Goal: Information Seeking & Learning: Learn about a topic

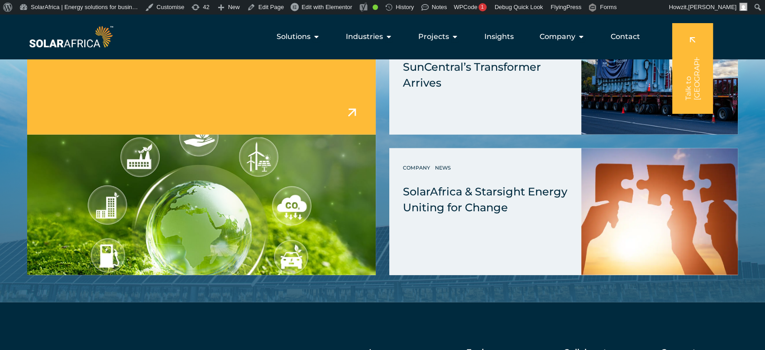
scroll to position [5686, 0]
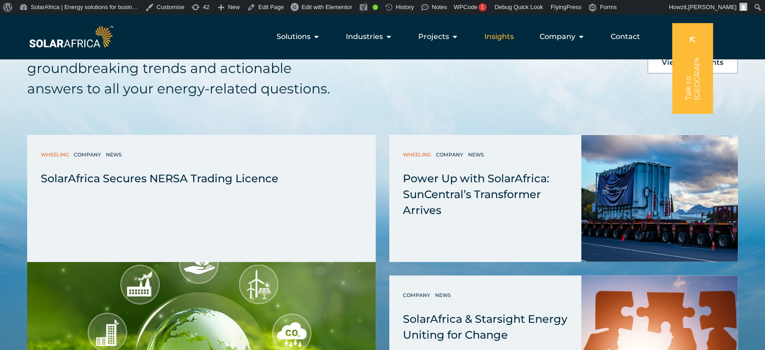
click at [504, 39] on span "Insights" at bounding box center [499, 36] width 29 height 11
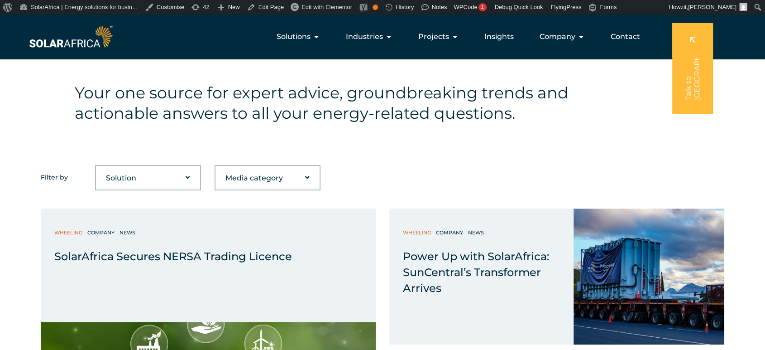
scroll to position [251, 0]
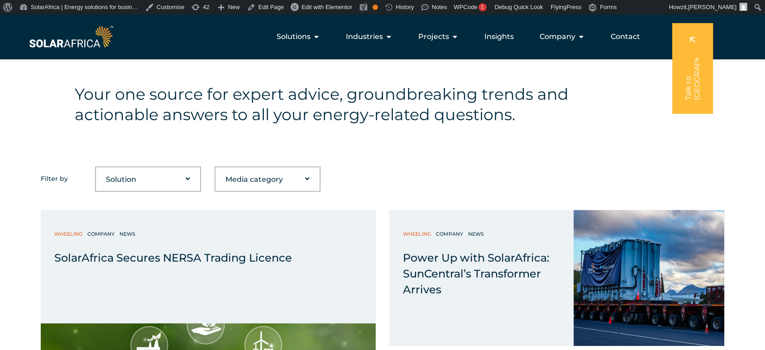
click at [390, 118] on h4 "Your one source for expert advice, groundbreaking trends and actionable answers…" at bounding box center [356, 104] width 562 height 41
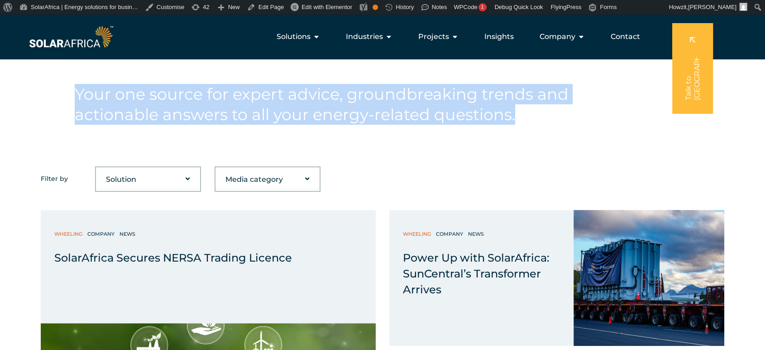
click at [390, 118] on h4 "Your one source for expert advice, groundbreaking trends and actionable answers…" at bounding box center [356, 104] width 562 height 41
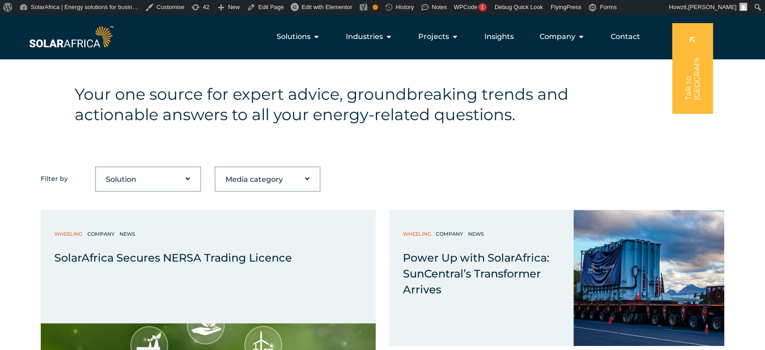
click at [390, 118] on h4 "Your one source for expert advice, groundbreaking trends and actionable answers…" at bounding box center [356, 104] width 562 height 41
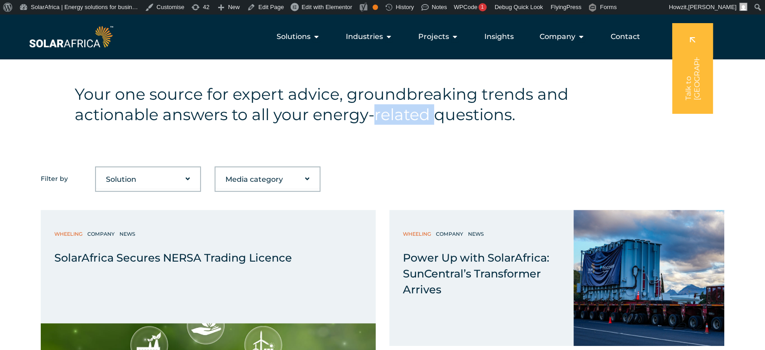
click at [390, 118] on h4 "Your one source for expert advice, groundbreaking trends and actionable answers…" at bounding box center [356, 104] width 562 height 41
click at [380, 118] on h4 "Your one source for expert advice, groundbreaking trends and actionable answers…" at bounding box center [356, 104] width 562 height 41
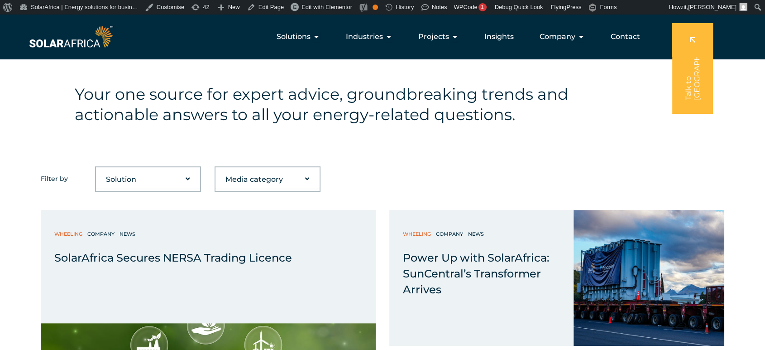
click at [380, 118] on h4 "Your one source for expert advice, groundbreaking trends and actionable answers…" at bounding box center [356, 104] width 562 height 41
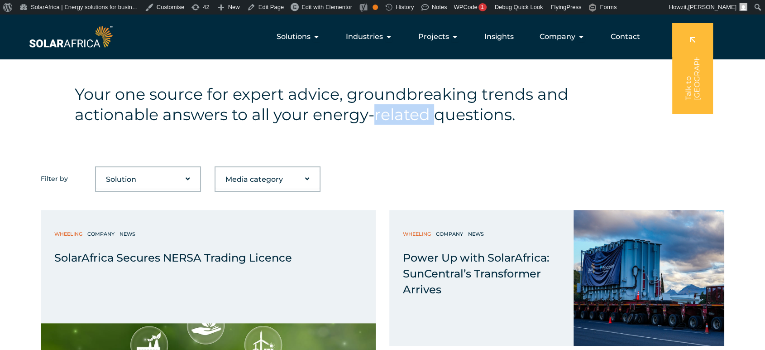
click at [380, 118] on h4 "Your one source for expert advice, groundbreaking trends and actionable answers…" at bounding box center [356, 104] width 562 height 41
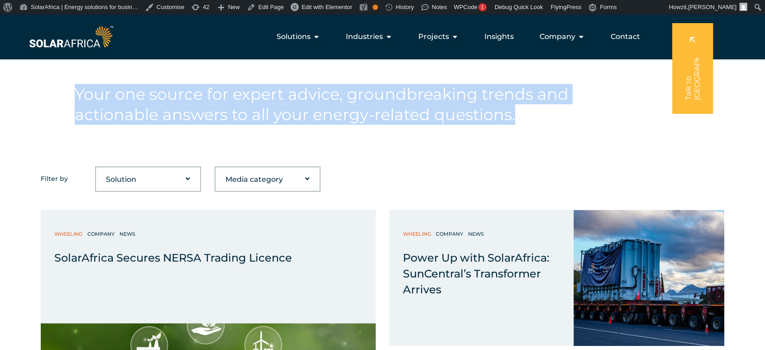
click at [380, 118] on h4 "Your one source for expert advice, groundbreaking trends and actionable answers…" at bounding box center [356, 104] width 562 height 41
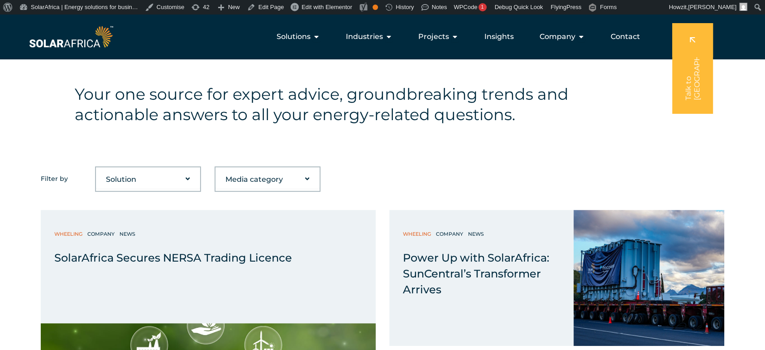
click at [441, 118] on h4 "Your one source for expert advice, groundbreaking trends and actionable answers…" at bounding box center [356, 104] width 562 height 41
click at [442, 117] on h4 "Your one source for expert advice, groundbreaking trends and actionable answers…" at bounding box center [356, 104] width 562 height 41
click at [442, 116] on h4 "Your one source for expert advice, groundbreaking trends and actionable answers…" at bounding box center [356, 104] width 562 height 41
click at [441, 115] on h4 "Your one source for expert advice, groundbreaking trends and actionable answers…" at bounding box center [356, 104] width 562 height 41
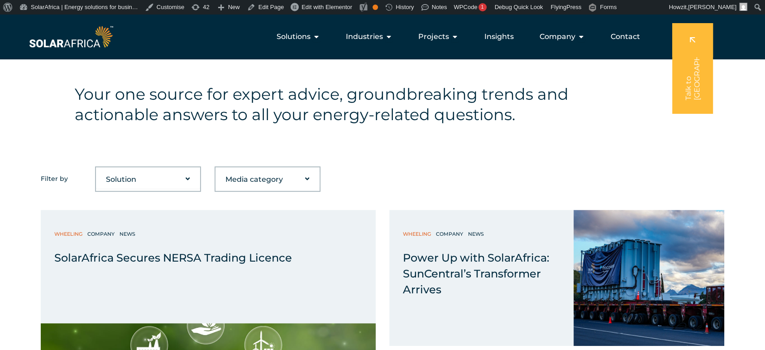
click at [300, 181] on select "Media category Blog Company Guide News Podcast Video" at bounding box center [268, 179] width 104 height 18
click at [178, 183] on select "Solution Battery Biogas Gas-to-power RECs Solar Trading Wheeling" at bounding box center [148, 179] width 104 height 18
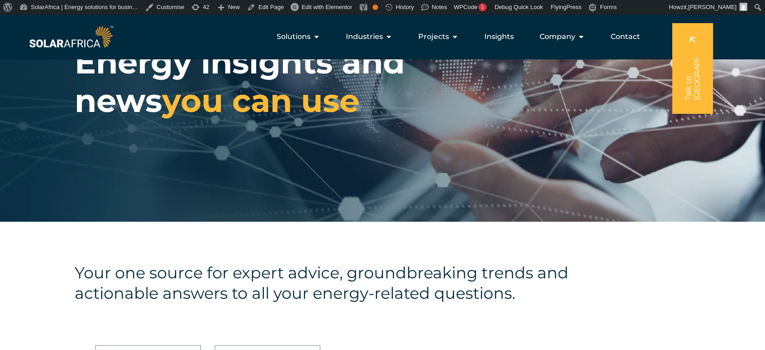
scroll to position [0, 0]
